Goal: Task Accomplishment & Management: Complete application form

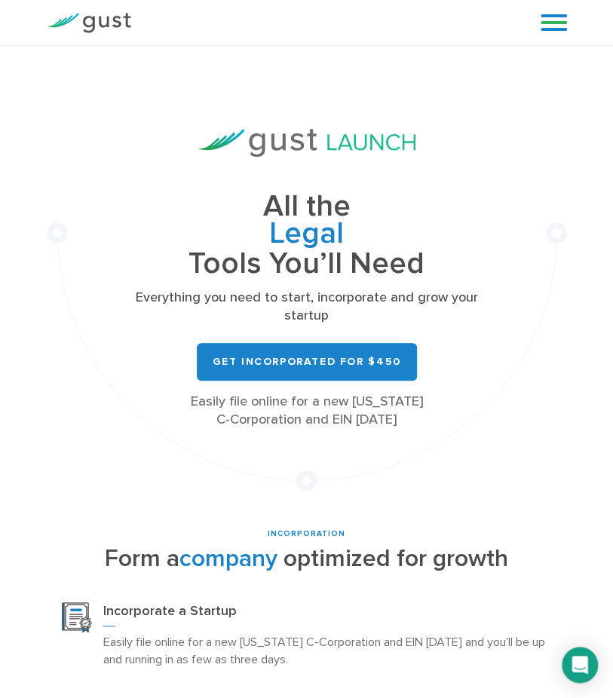
click at [546, 19] on link at bounding box center [554, 22] width 26 height 23
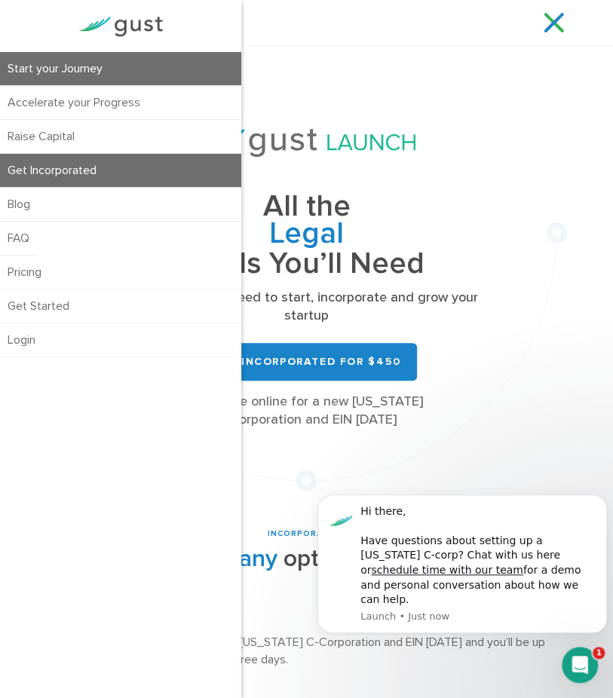
click at [66, 74] on link "Start your Journey" at bounding box center [120, 68] width 241 height 33
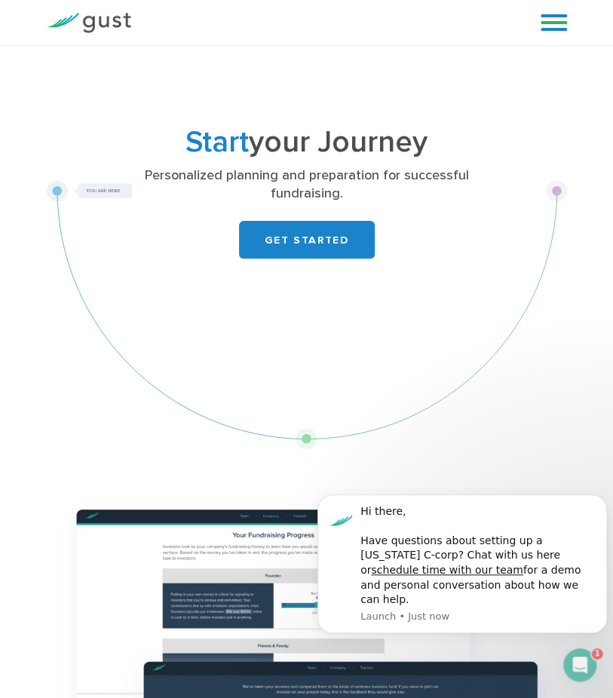
drag, startPoint x: 609, startPoint y: 78, endPoint x: 605, endPoint y: 137, distance: 59.7
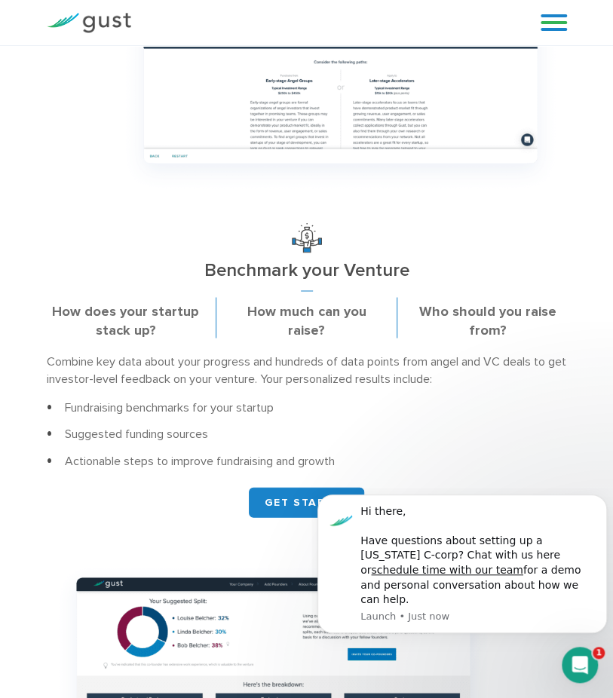
scroll to position [688, 0]
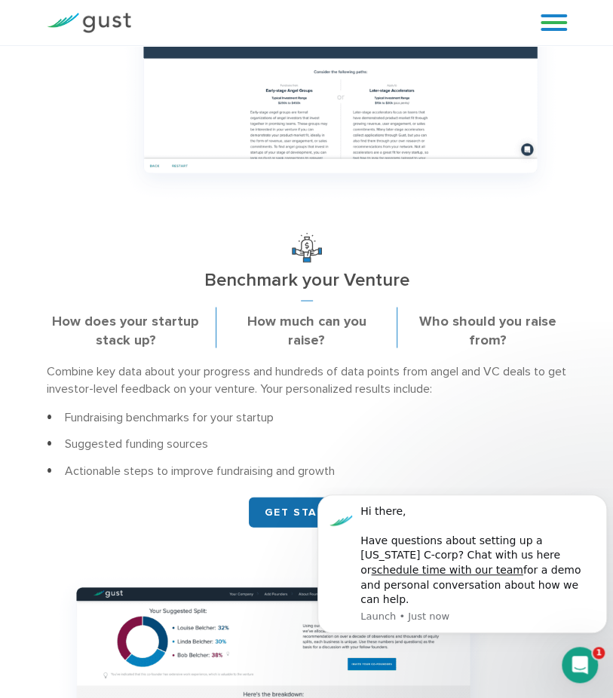
click at [289, 508] on link "GET STARTED" at bounding box center [307, 512] width 116 height 30
